Goal: Find specific page/section: Find specific page/section

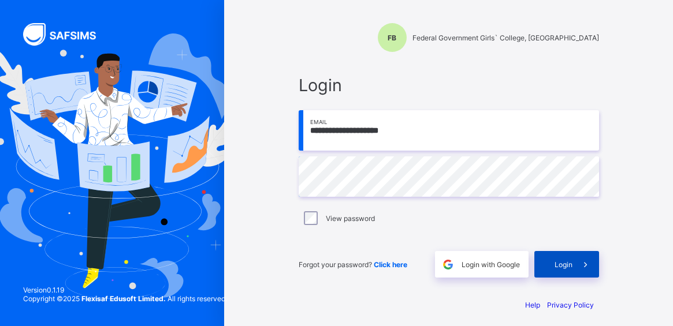
click at [583, 262] on span at bounding box center [585, 264] width 27 height 27
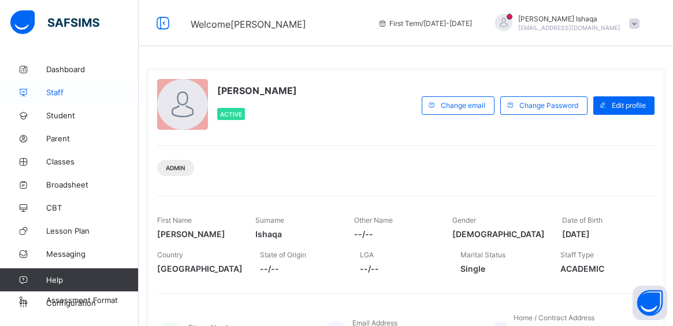
click at [55, 98] on link "Staff" at bounding box center [69, 92] width 139 height 23
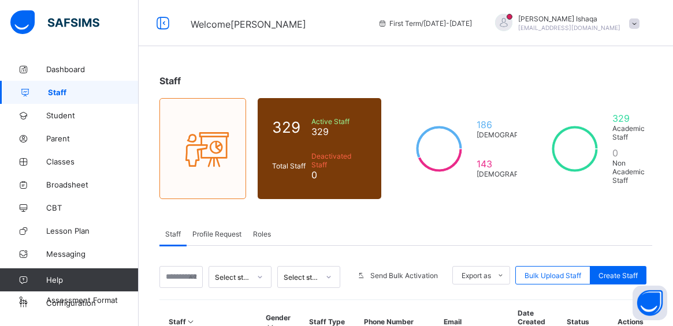
scroll to position [116, 0]
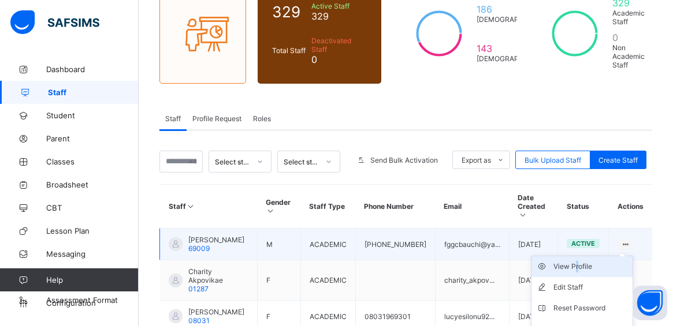
click at [581, 261] on div "View Profile" at bounding box center [590, 267] width 75 height 12
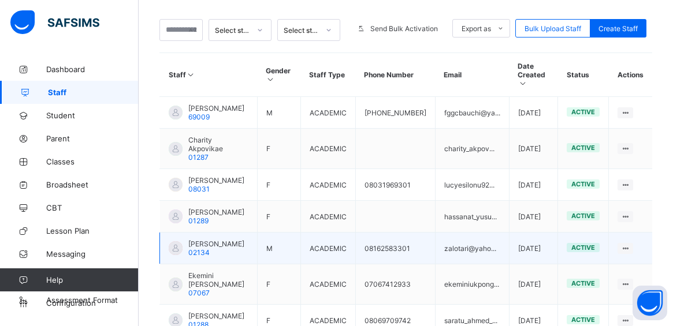
scroll to position [267, 0]
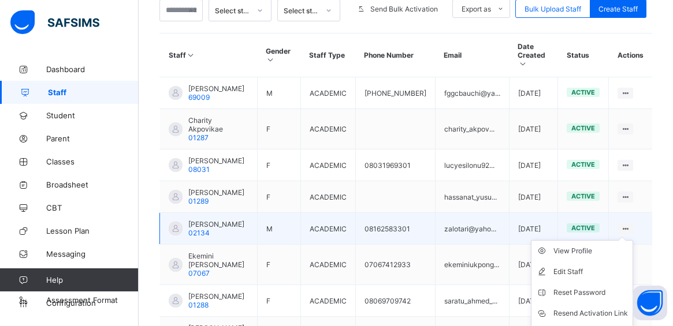
click at [633, 228] on div at bounding box center [625, 229] width 16 height 11
click at [630, 226] on icon at bounding box center [625, 229] width 10 height 9
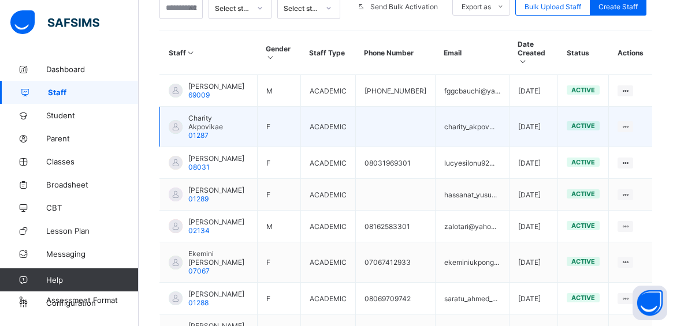
scroll to position [431, 0]
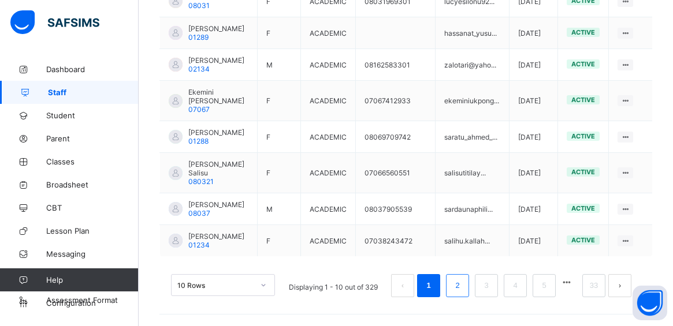
click at [463, 289] on link "2" at bounding box center [457, 285] width 11 height 15
click at [463, 288] on link "2" at bounding box center [457, 285] width 11 height 15
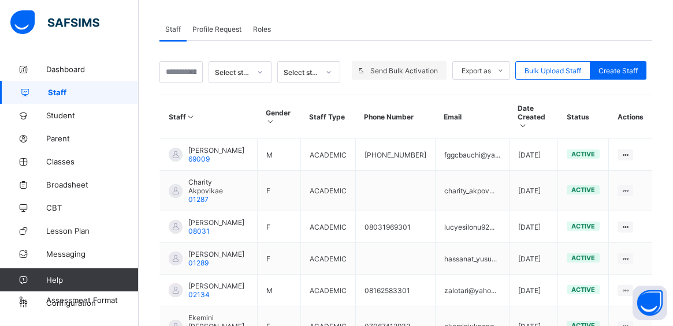
scroll to position [231, 0]
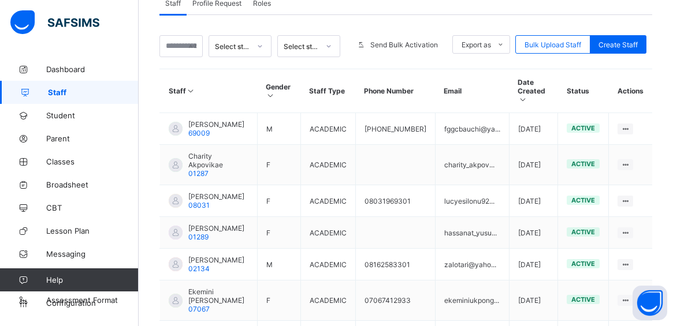
click at [0, 0] on div "Delete Staff" at bounding box center [0, 0] width 0 height 0
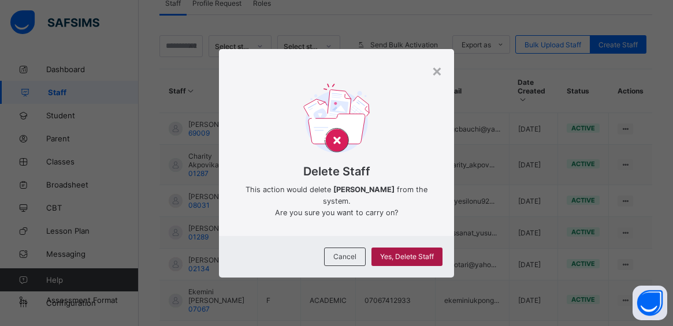
click at [410, 262] on div "Yes, Delete Staff" at bounding box center [406, 257] width 71 height 18
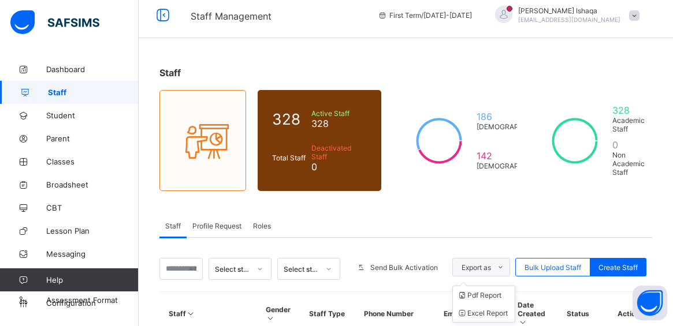
scroll to position [0, 0]
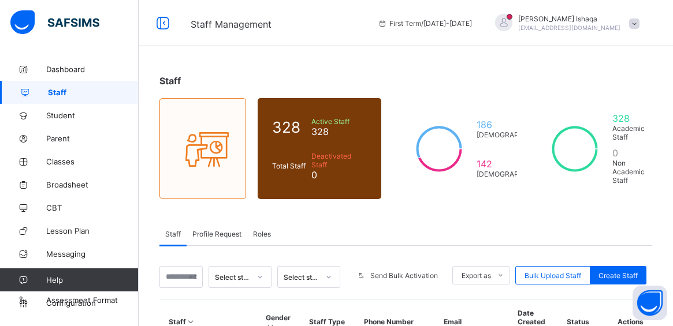
click at [72, 98] on link "Staff" at bounding box center [69, 92] width 139 height 23
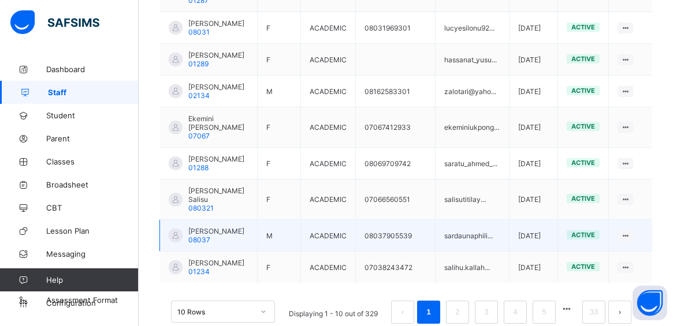
scroll to position [431, 0]
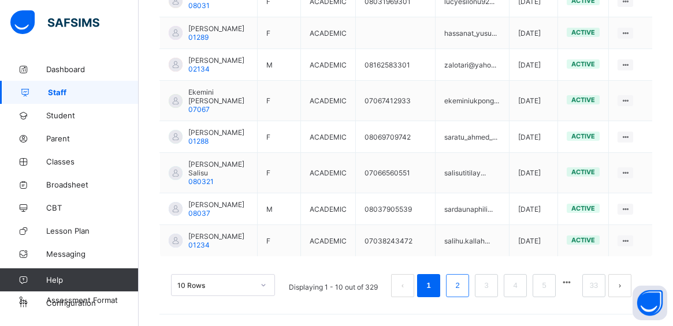
click at [461, 286] on link "2" at bounding box center [457, 285] width 11 height 15
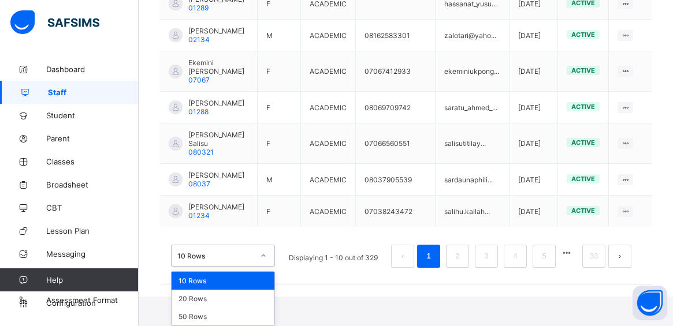
click at [266, 267] on div "option 10 Rows focused, 1 of 3. 3 results available. Use Up and Down to choose …" at bounding box center [223, 256] width 104 height 22
click at [223, 304] on div "20 Rows" at bounding box center [223, 299] width 103 height 18
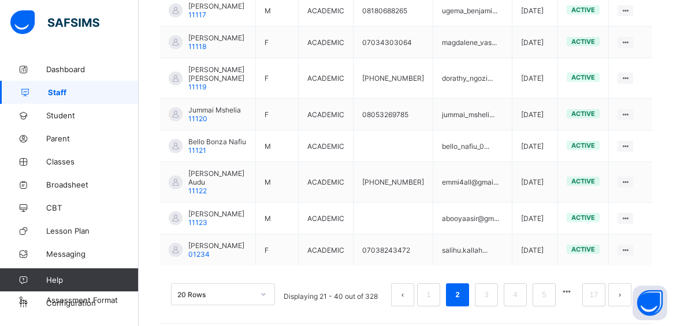
scroll to position [757, 0]
click at [241, 288] on div "option 10 Rows focused, 1 of 3. 3 results available. Use Up and Down to choose …" at bounding box center [223, 294] width 104 height 22
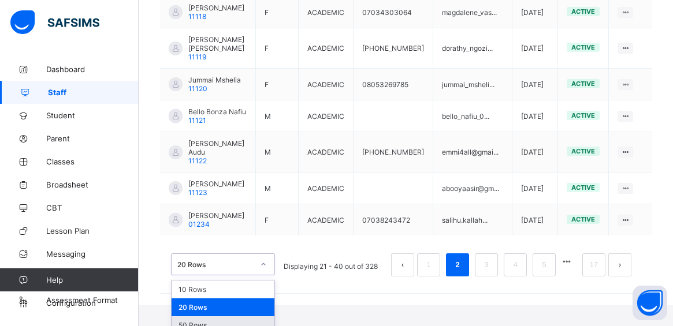
click at [232, 317] on div "50 Rows" at bounding box center [223, 326] width 103 height 18
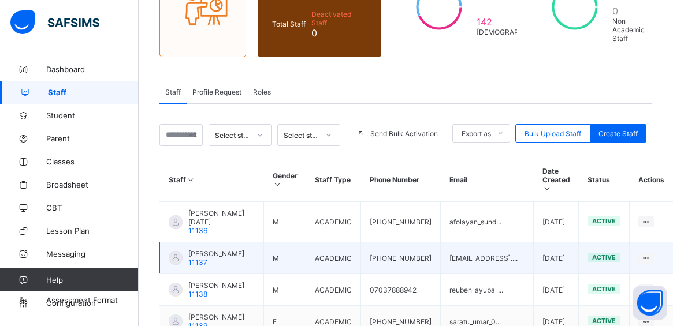
scroll to position [0, 0]
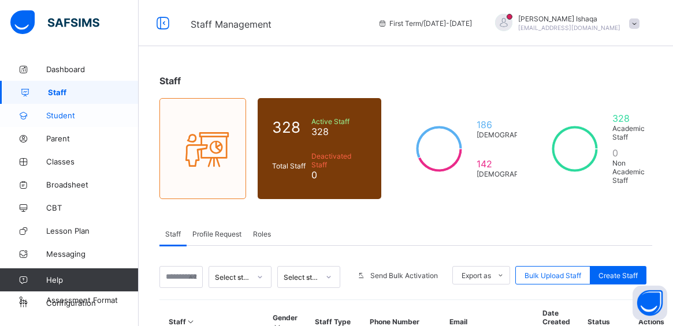
click at [65, 118] on span "Student" at bounding box center [92, 115] width 92 height 9
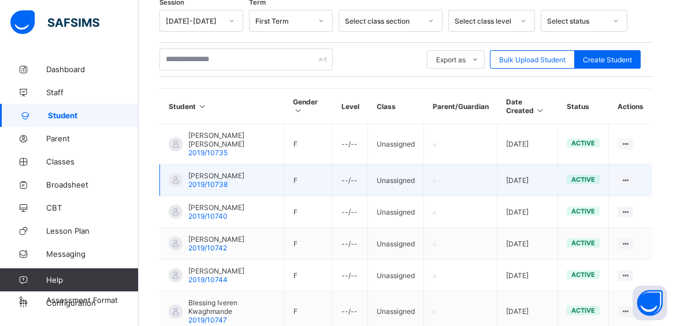
scroll to position [231, 0]
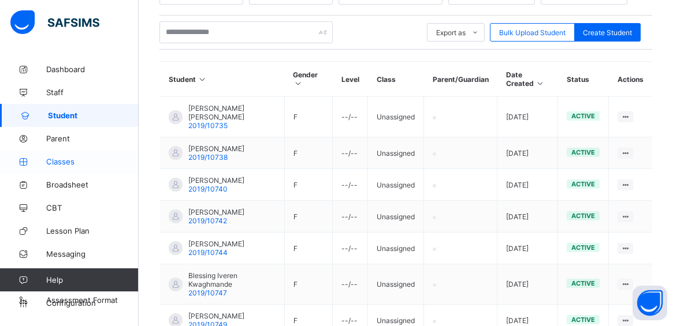
click at [56, 164] on span "Classes" at bounding box center [92, 161] width 92 height 9
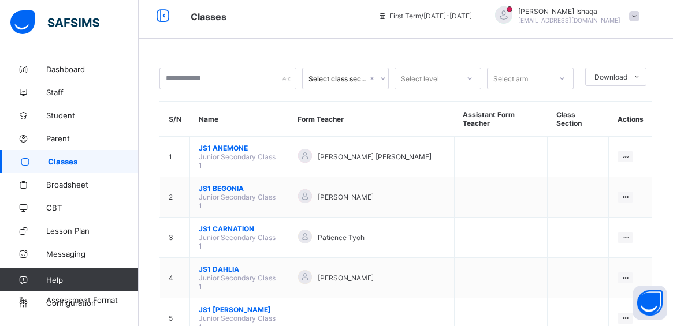
scroll to position [231, 0]
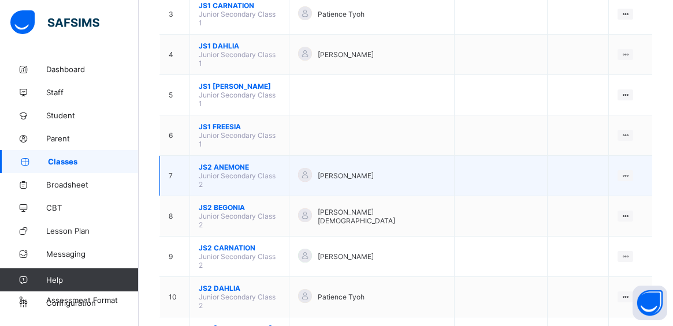
click at [238, 163] on span "JS2 ANEMONE" at bounding box center [239, 167] width 81 height 9
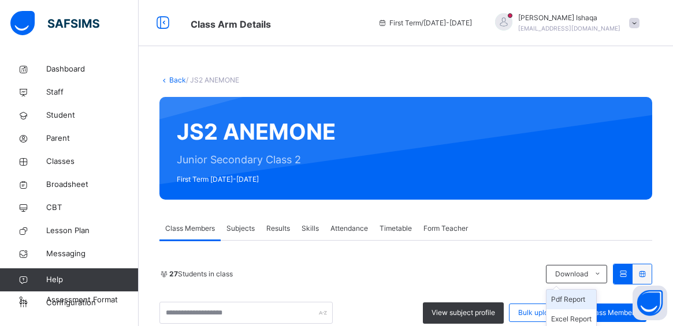
click at [585, 302] on li "Pdf Report" at bounding box center [571, 300] width 50 height 20
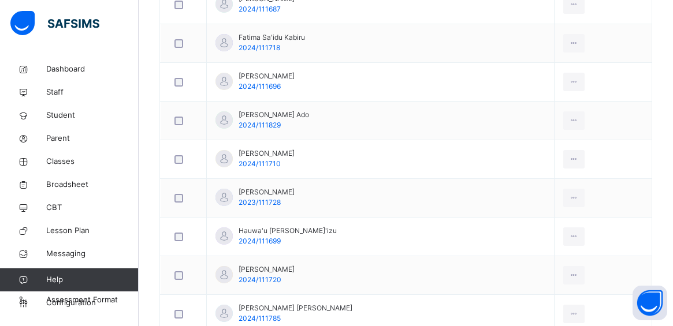
scroll to position [578, 0]
